Goal: Complete application form

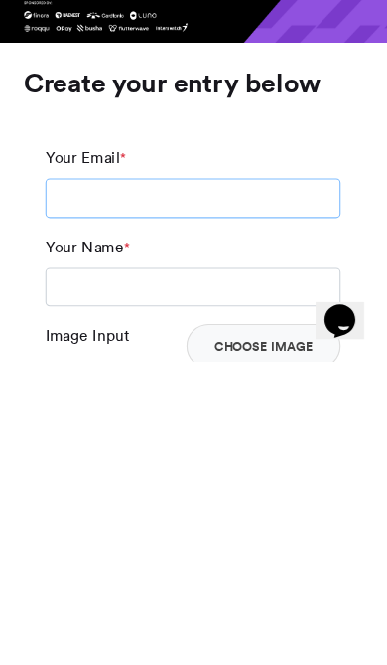
click at [189, 500] on input "Your Email *" at bounding box center [194, 518] width 266 height 36
click at [188, 500] on input "Your Email *" at bounding box center [194, 518] width 266 height 36
click at [136, 580] on input "Your Name *" at bounding box center [194, 598] width 266 height 36
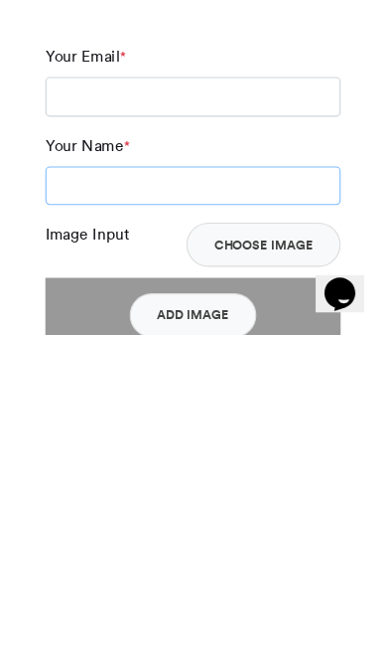
click at [163, 513] on input "Your Name *" at bounding box center [194, 531] width 266 height 36
click at [158, 513] on input "Your Name *" at bounding box center [194, 531] width 266 height 36
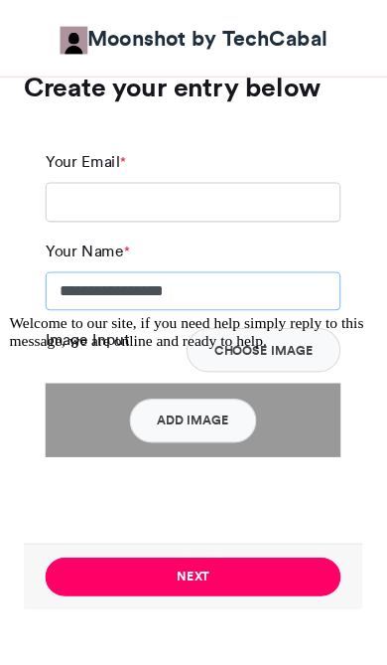
scroll to position [1137, 0]
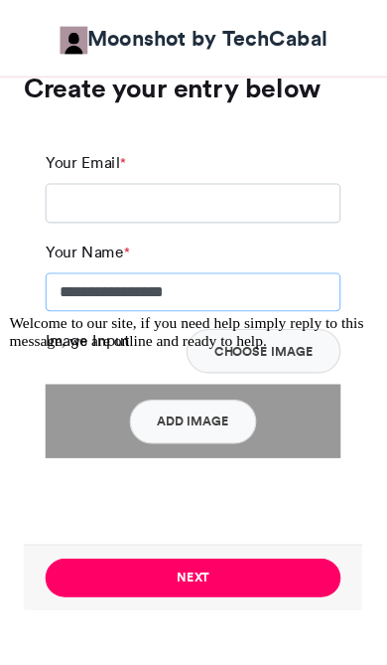
type input "**********"
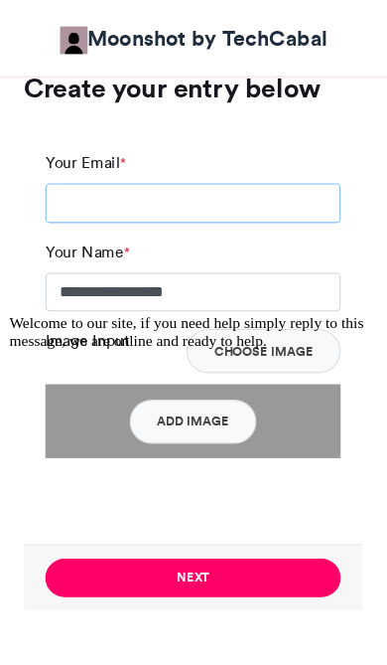
click at [74, 175] on input "Your Email *" at bounding box center [194, 183] width 266 height 36
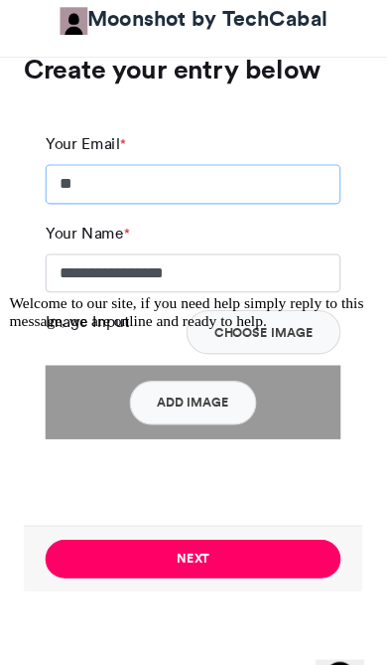
type input "*"
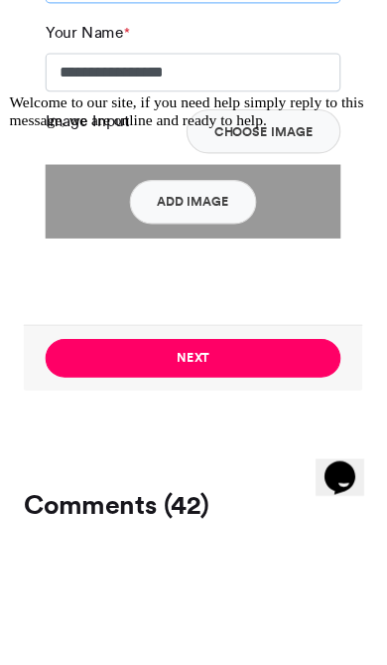
type input "**********"
click at [8, 93] on icon "Chat attention grabber" at bounding box center [8, 93] width 0 height 0
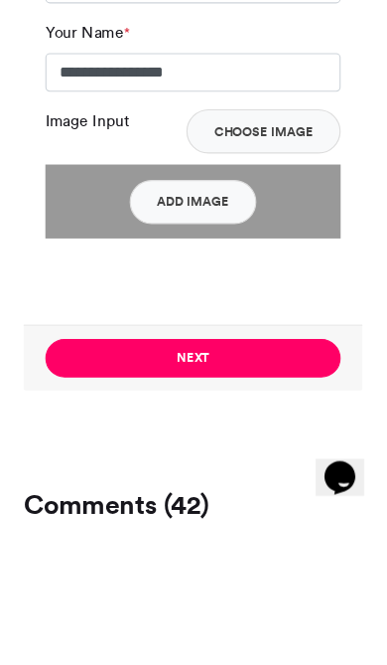
click at [170, 360] on button "Add Image" at bounding box center [194, 380] width 114 height 40
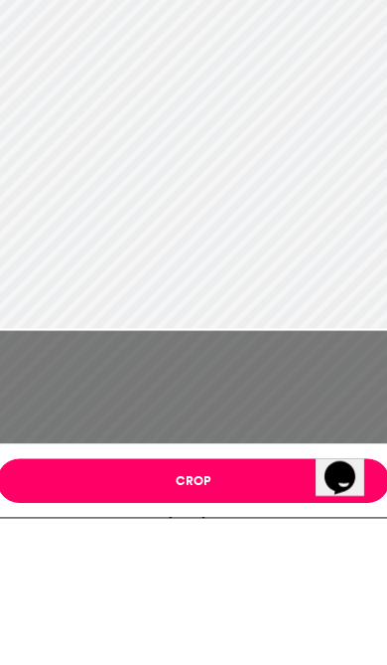
click at [232, 611] on button "Crop" at bounding box center [194, 631] width 354 height 40
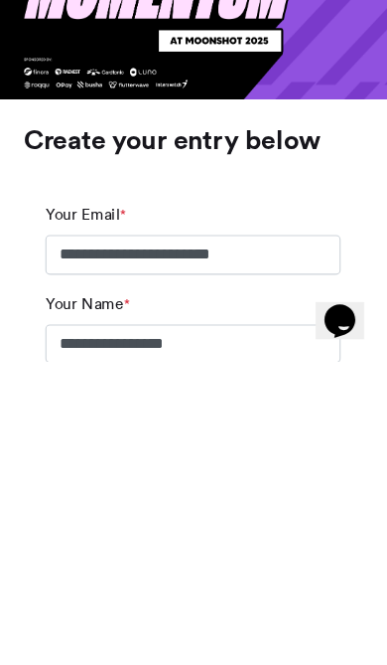
scroll to position [780, 0]
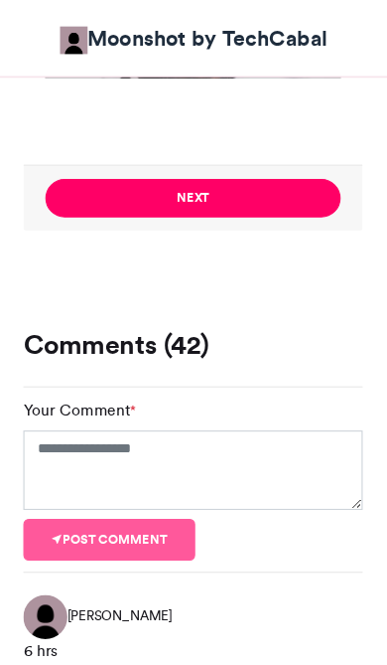
scroll to position [1463, 0]
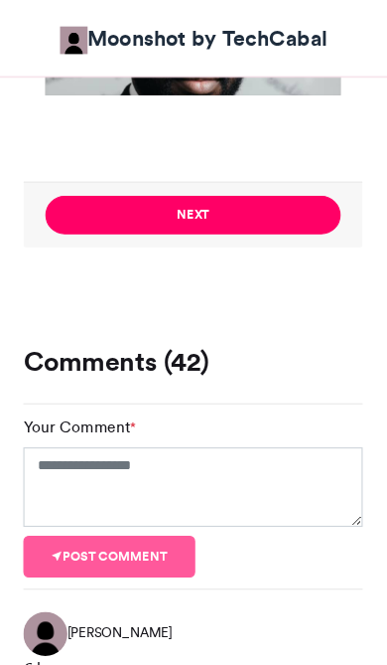
click at [236, 195] on button "Next" at bounding box center [194, 193] width 266 height 35
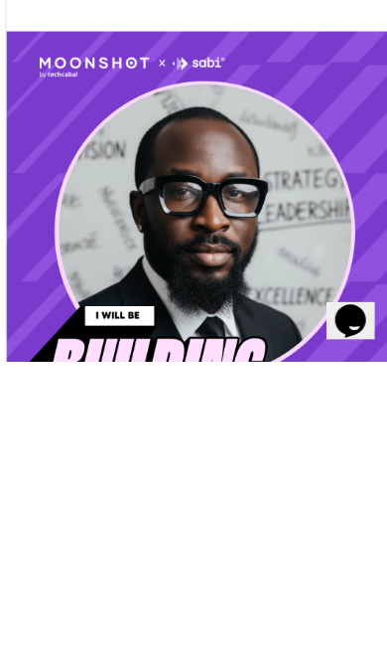
scroll to position [369, 0]
